Goal: Information Seeking & Learning: Learn about a topic

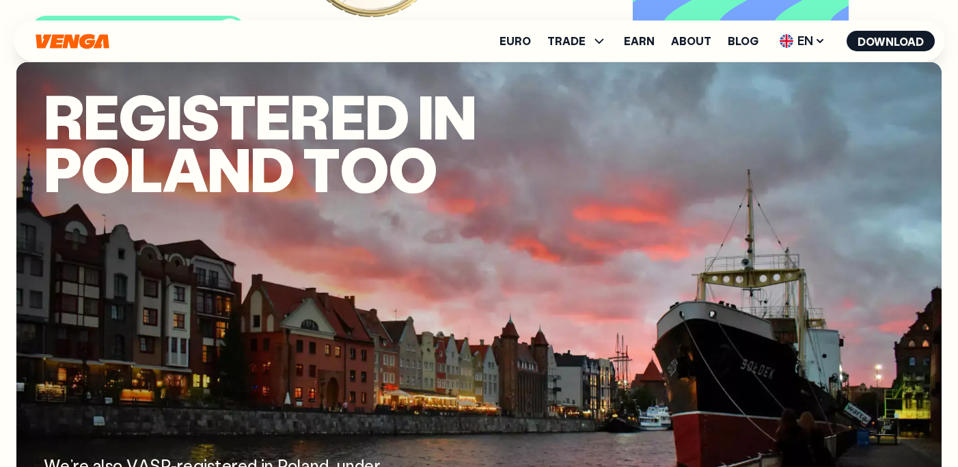
scroll to position [1353, 0]
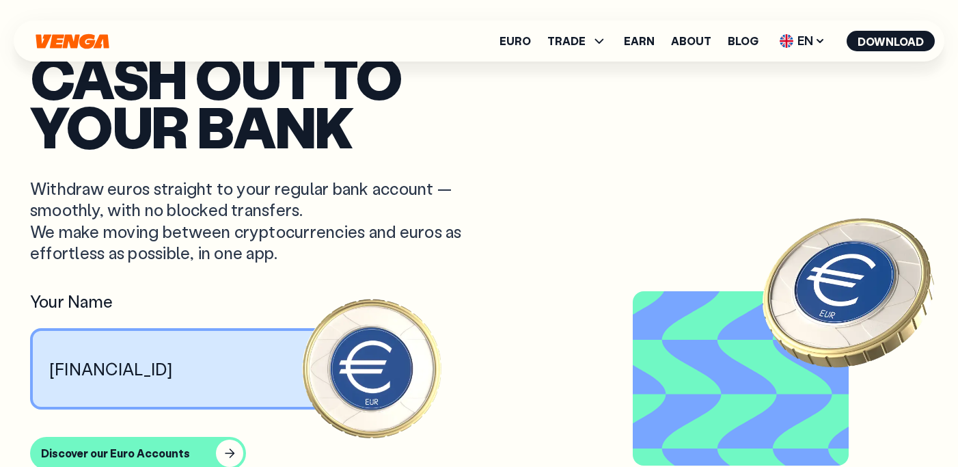
scroll to position [1353, 0]
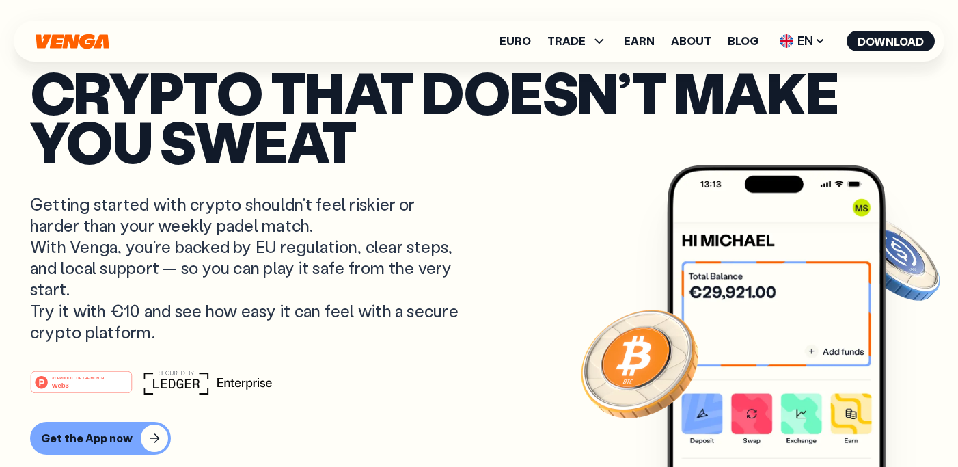
click at [419, 222] on p "Getting started with crypto shouldn’t feel riskier or harder than your weekly p…" at bounding box center [246, 267] width 432 height 149
